Goal: Entertainment & Leisure: Consume media (video, audio)

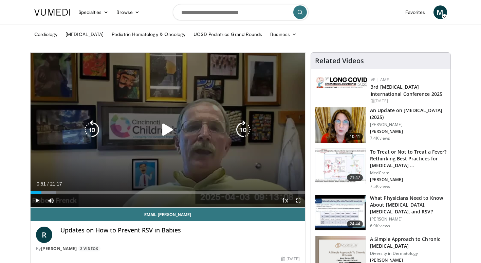
click at [167, 132] on icon "Video Player" at bounding box center [167, 129] width 19 height 19
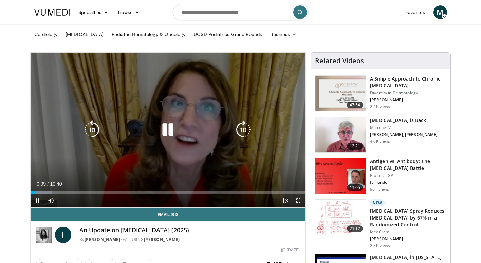
scroll to position [34, 0]
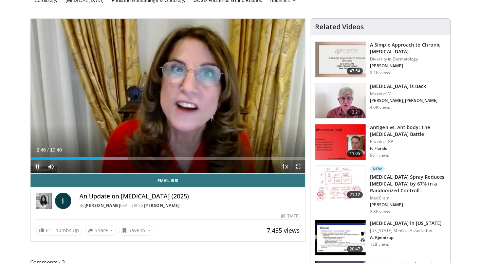
click at [39, 163] on span "Video Player" at bounding box center [38, 166] width 14 height 14
click at [37, 165] on span "Video Player" at bounding box center [38, 166] width 14 height 14
click at [37, 164] on span "Video Player" at bounding box center [38, 166] width 14 height 14
